Goal: Information Seeking & Learning: Learn about a topic

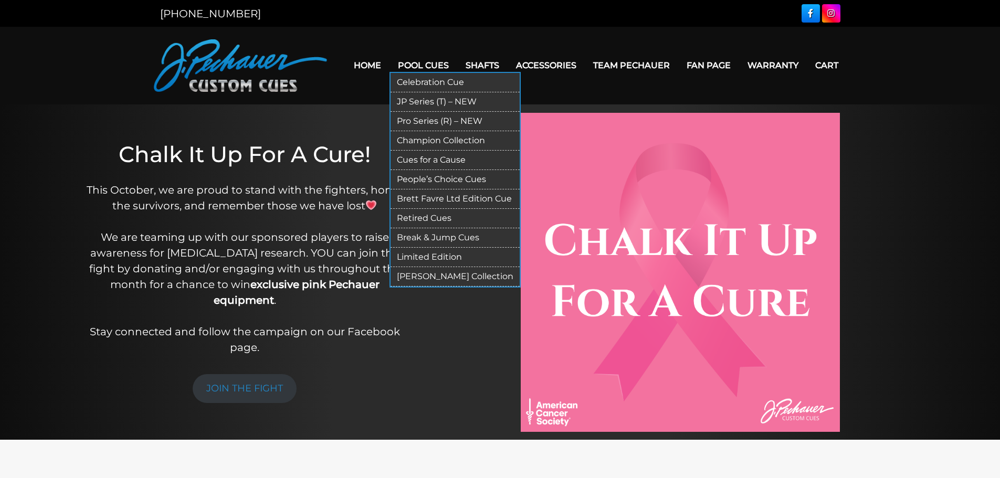
click at [422, 160] on link "Cues for a Cause" at bounding box center [454, 160] width 129 height 19
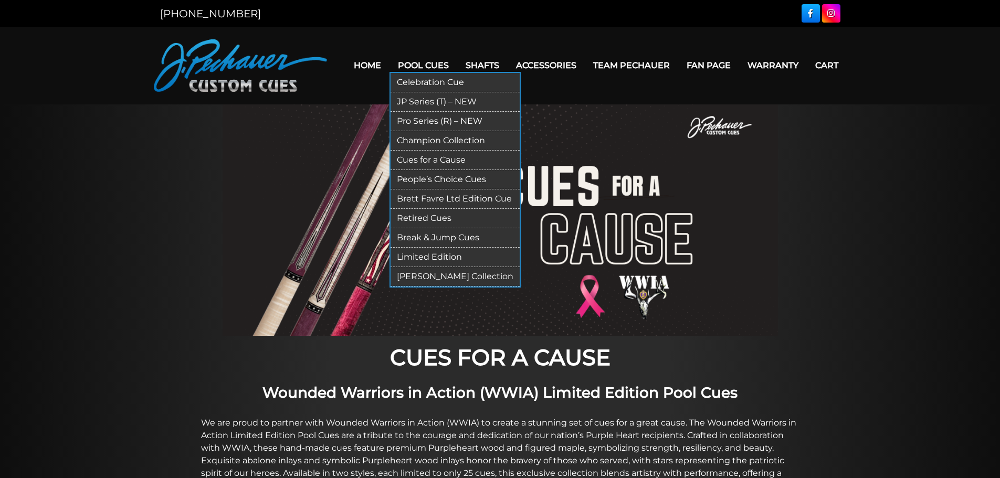
click at [423, 120] on link "Pro Series (R) – NEW" at bounding box center [454, 121] width 129 height 19
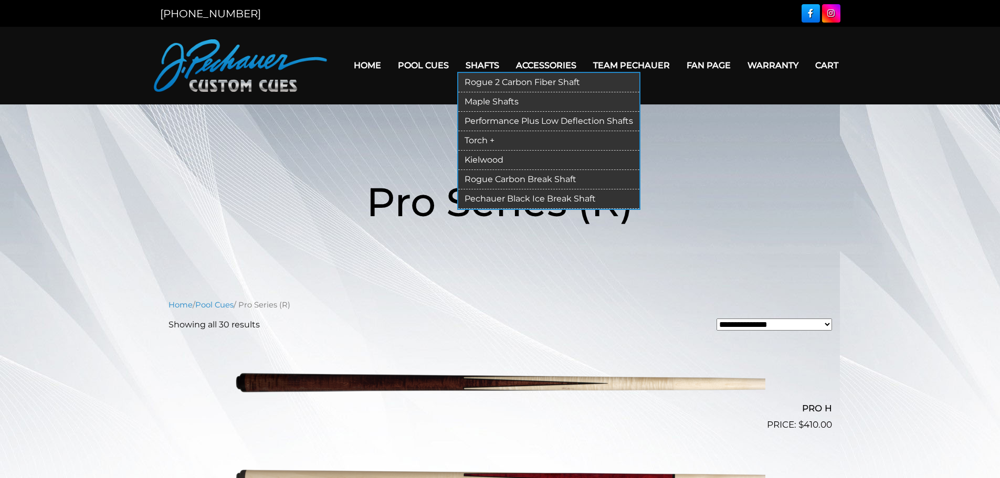
click at [500, 80] on link "Rogue 2 Carbon Fiber Shaft" at bounding box center [548, 82] width 181 height 19
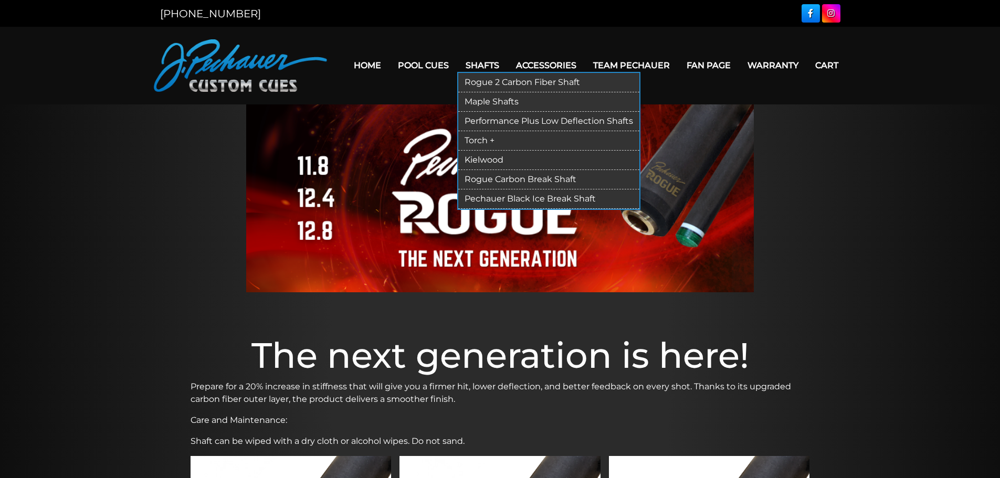
click at [474, 138] on link "Torch +" at bounding box center [548, 140] width 181 height 19
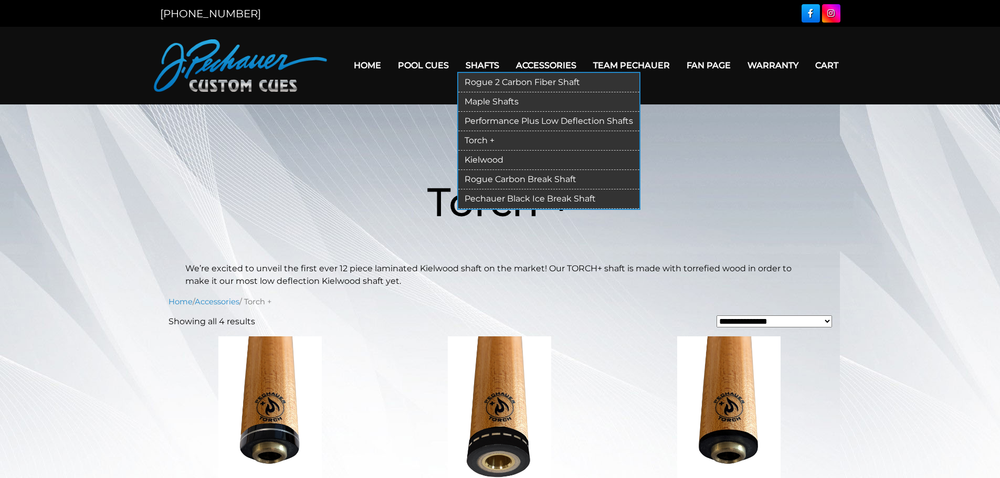
click at [487, 120] on link "Performance Plus Low Deflection Shafts" at bounding box center [548, 121] width 181 height 19
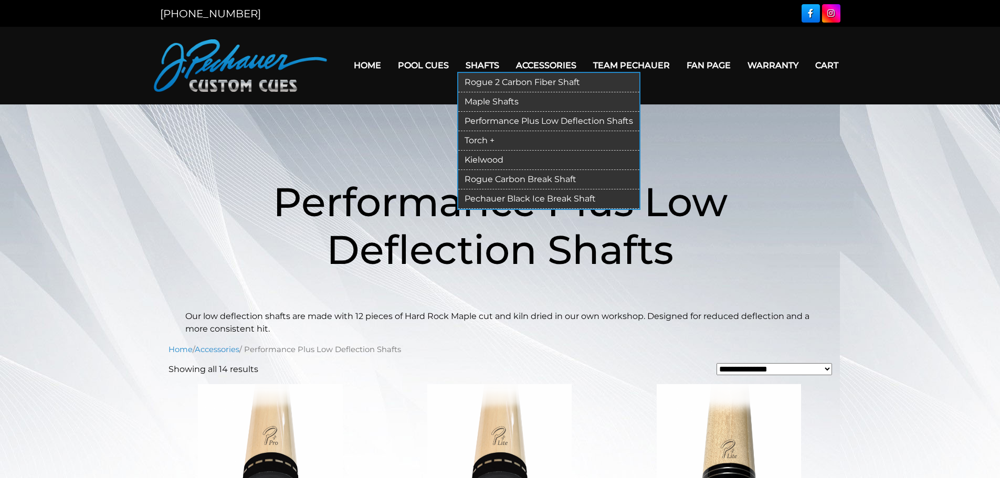
click at [484, 159] on link "Kielwood" at bounding box center [548, 160] width 181 height 19
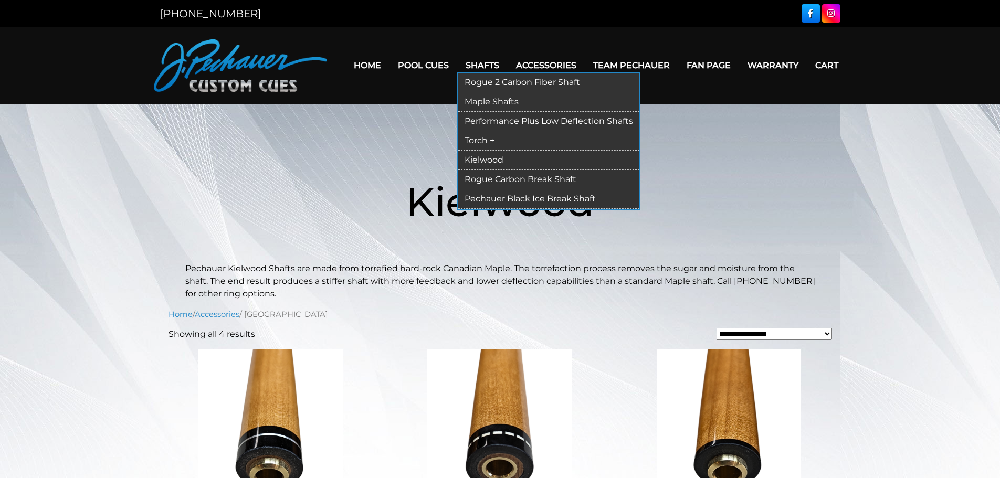
click at [482, 134] on link "Torch +" at bounding box center [548, 140] width 181 height 19
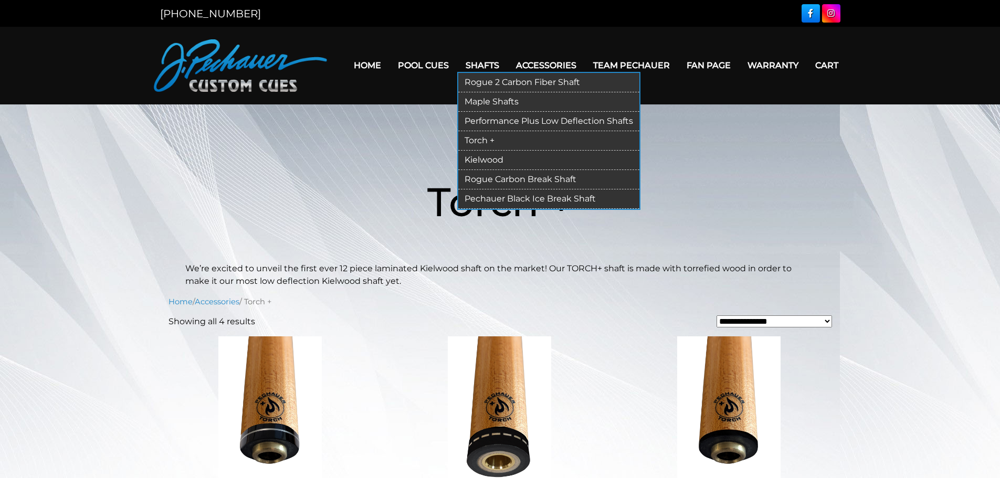
click at [496, 199] on link "Pechauer Black Ice Break Shaft" at bounding box center [548, 198] width 181 height 19
